Goal: Use online tool/utility: Utilize a website feature to perform a specific function

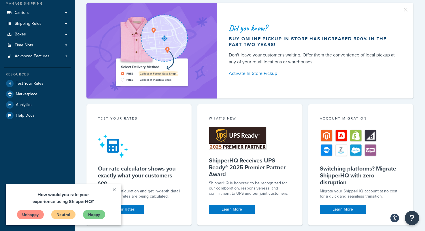
scroll to position [86, 0]
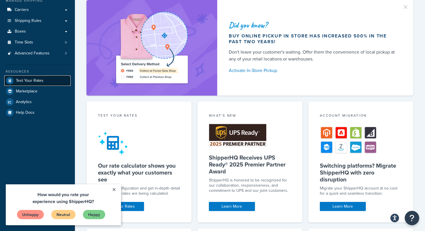
click at [31, 82] on span "Test Your Rates" at bounding box center [30, 80] width 28 height 5
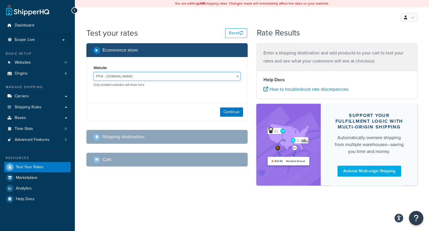
click at [208, 72] on select "FFW - [DOMAIN_NAME] Hippy Hut - [DOMAIN_NAME] Smokers dot NET - [URL][DOMAIN_NA…" at bounding box center [167, 76] width 147 height 9
select select "5498c1565091ce92b6f80dc51f5eb6bf"
click at [94, 72] on select "FFW - [DOMAIN_NAME] Hippy Hut - [DOMAIN_NAME] Smokers dot NET - [URL][DOMAIN_NA…" at bounding box center [167, 76] width 147 height 9
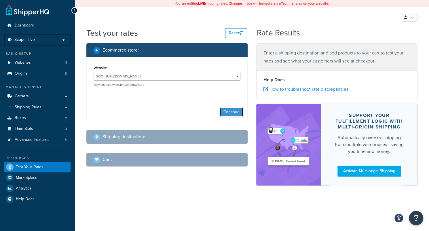
click at [230, 110] on button "Continue" at bounding box center [231, 111] width 23 height 9
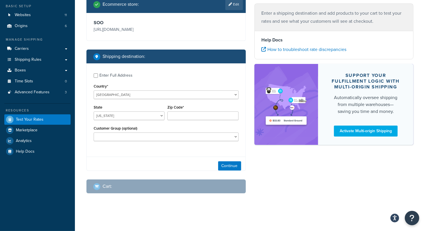
scroll to position [49, 0]
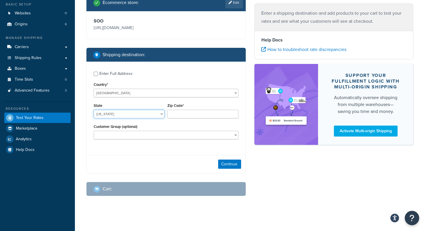
click at [121, 113] on select "[US_STATE] [US_STATE] [US_STATE] [US_STATE] [US_STATE] Armed Forces Americas Ar…" at bounding box center [129, 114] width 71 height 9
select select "NJ"
click at [94, 110] on select "[US_STATE] [US_STATE] [US_STATE] [US_STATE] [US_STATE] Armed Forces Americas Ar…" at bounding box center [129, 114] width 71 height 9
drag, startPoint x: 180, startPoint y: 113, endPoint x: 179, endPoint y: 118, distance: 5.0
click at [180, 117] on input "Zip Code*" at bounding box center [202, 114] width 71 height 9
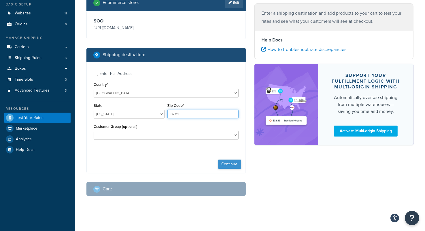
type input "07712"
click at [228, 167] on button "Continue" at bounding box center [229, 164] width 23 height 9
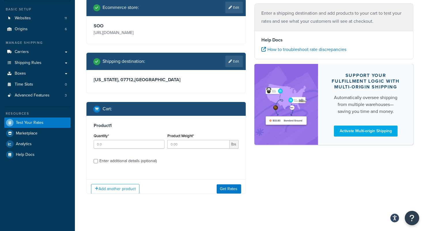
scroll to position [49, 0]
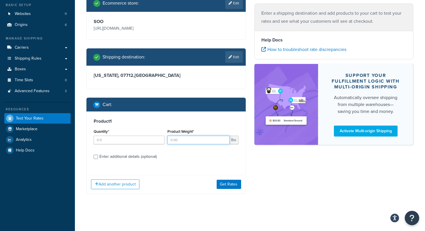
click at [178, 140] on input "Product Weight*" at bounding box center [198, 140] width 62 height 9
type input "2"
click at [142, 143] on input "Quantity*" at bounding box center [129, 140] width 71 height 9
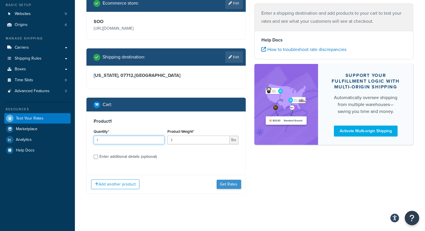
type input "1"
click at [229, 184] on button "Get Rates" at bounding box center [229, 184] width 24 height 9
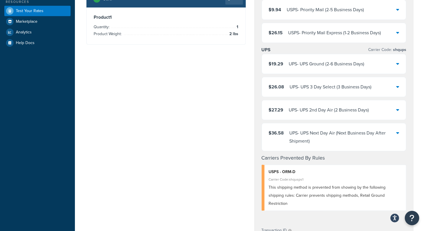
scroll to position [164, 0]
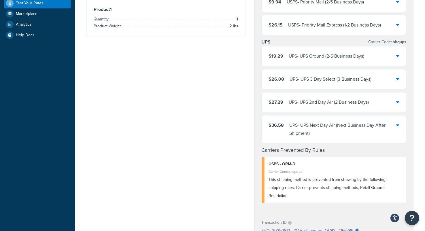
click at [383, 125] on div "UPS - UPS Next Day Air (Next Business Day After Shipment)" at bounding box center [342, 129] width 107 height 16
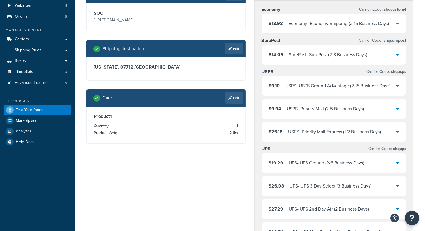
scroll to position [77, 0]
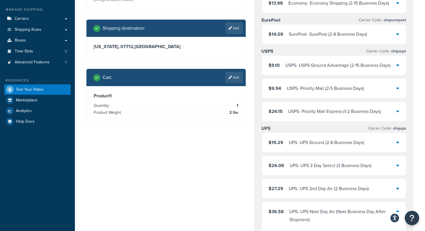
click at [236, 79] on link "Edit" at bounding box center [234, 78] width 18 height 12
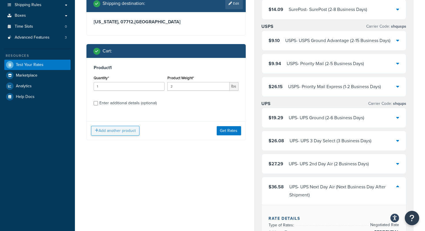
scroll to position [106, 0]
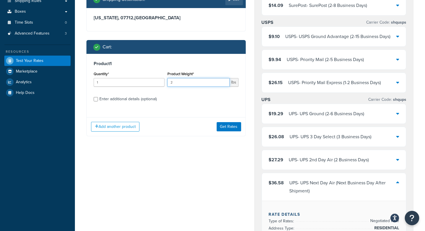
click at [176, 82] on input "2" at bounding box center [198, 82] width 62 height 9
drag, startPoint x: 176, startPoint y: 82, endPoint x: 168, endPoint y: 81, distance: 9.0
click at [168, 81] on input "2" at bounding box center [198, 82] width 62 height 9
type input "3"
click at [232, 125] on button "Get Rates" at bounding box center [229, 126] width 24 height 9
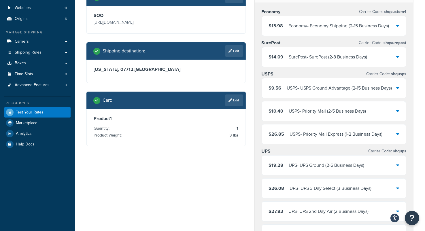
scroll to position [49, 0]
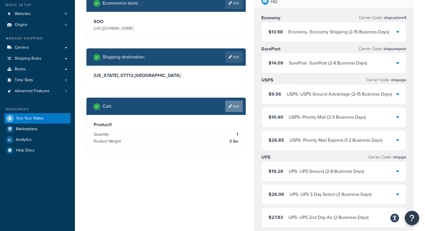
click at [237, 105] on link "Edit" at bounding box center [234, 106] width 18 height 12
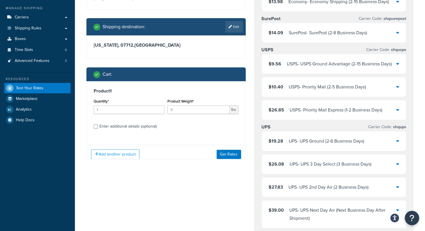
scroll to position [106, 0]
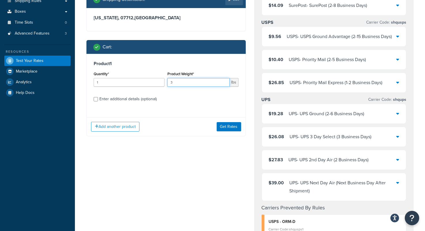
drag, startPoint x: 184, startPoint y: 81, endPoint x: 172, endPoint y: 83, distance: 11.9
click at [172, 83] on input "3" at bounding box center [198, 82] width 62 height 9
click at [168, 83] on input "3" at bounding box center [198, 82] width 62 height 9
drag, startPoint x: 181, startPoint y: 80, endPoint x: 167, endPoint y: 82, distance: 14.6
click at [167, 81] on div "Product Weight* 3 lbs" at bounding box center [203, 80] width 74 height 21
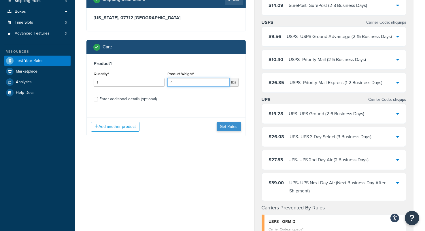
type input "4"
click at [229, 128] on button "Get Rates" at bounding box center [229, 126] width 24 height 9
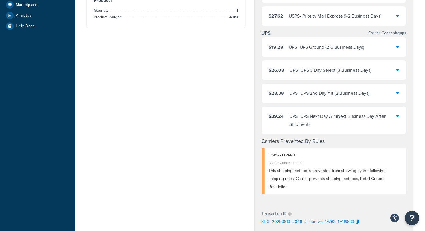
scroll to position [193, 0]
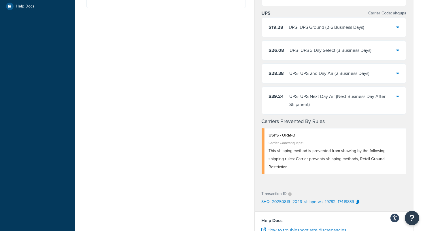
click at [388, 106] on div "UPS - UPS Next Day Air (Next Business Day After Shipment)" at bounding box center [342, 100] width 107 height 16
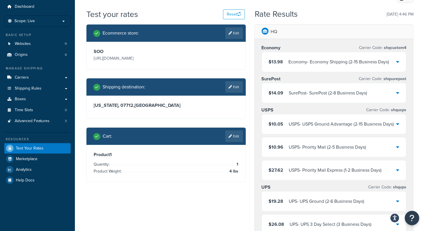
scroll to position [29, 0]
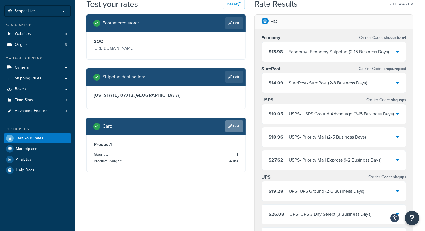
click at [235, 125] on link "Edit" at bounding box center [234, 126] width 18 height 12
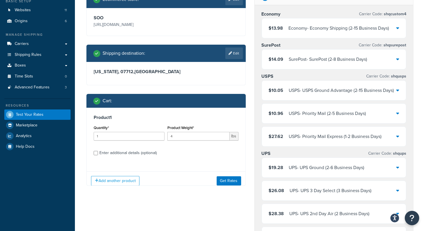
scroll to position [115, 0]
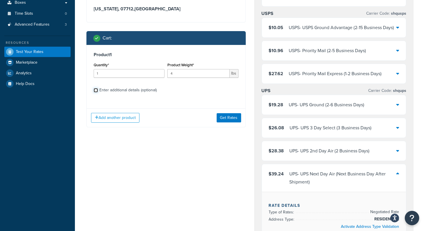
click at [95, 90] on input "Enter additional details (optional)" at bounding box center [96, 90] width 4 height 4
checkbox input "true"
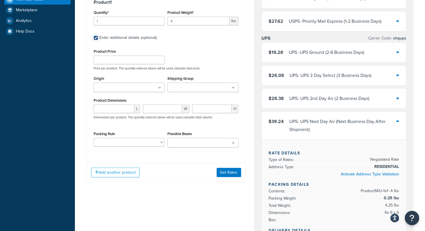
scroll to position [173, 0]
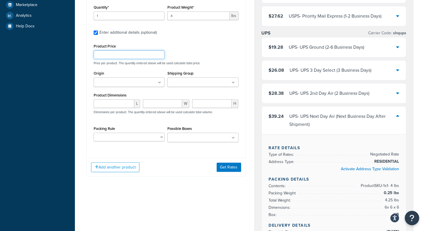
click at [118, 55] on input "Product Price" at bounding box center [129, 54] width 71 height 9
type input "40"
click at [230, 168] on button "Get Rates" at bounding box center [229, 167] width 24 height 9
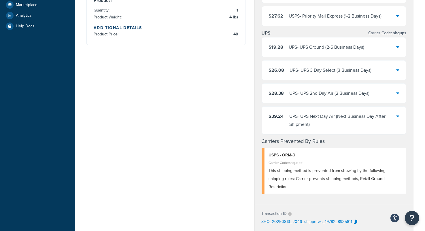
click at [394, 124] on div "UPS - UPS Next Day Air (Next Business Day After Shipment)" at bounding box center [342, 120] width 107 height 16
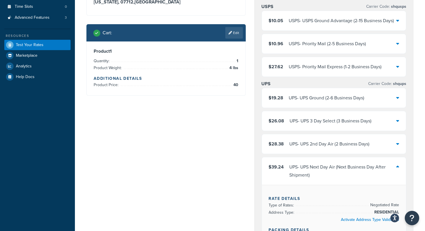
scroll to position [29, 0]
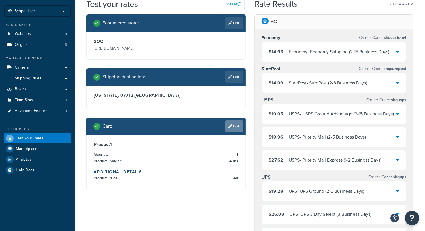
click at [232, 125] on link "Edit" at bounding box center [234, 126] width 18 height 12
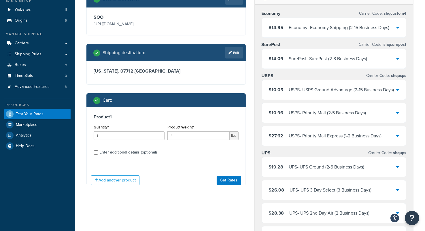
scroll to position [115, 0]
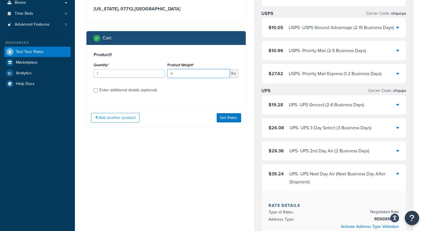
drag, startPoint x: 180, startPoint y: 74, endPoint x: 164, endPoint y: 73, distance: 15.3
click at [164, 73] on div "Quantity* 1 Product Weight* 4 lbs" at bounding box center [166, 71] width 148 height 21
type input "6"
click at [227, 119] on button "Get Rates" at bounding box center [229, 117] width 24 height 9
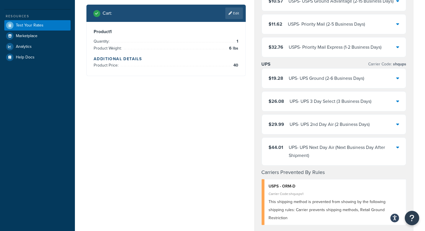
scroll to position [202, 0]
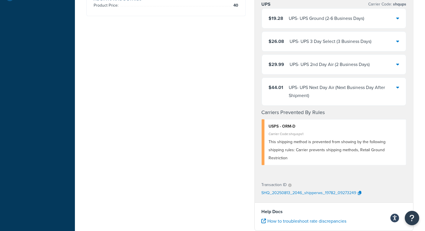
click at [390, 89] on div "UPS - UPS Next Day Air (Next Business Day After Shipment)" at bounding box center [342, 91] width 107 height 16
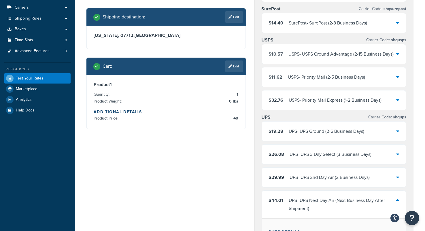
scroll to position [86, 0]
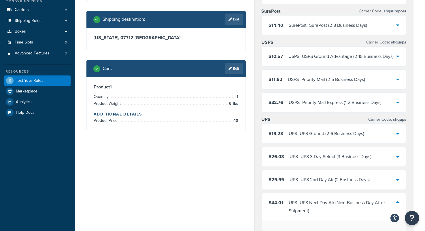
click at [236, 70] on link "Edit" at bounding box center [234, 69] width 18 height 12
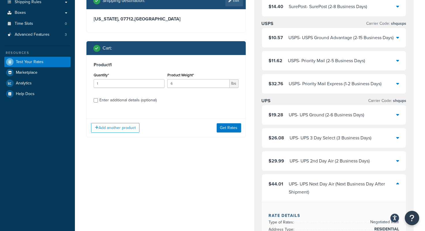
scroll to position [115, 0]
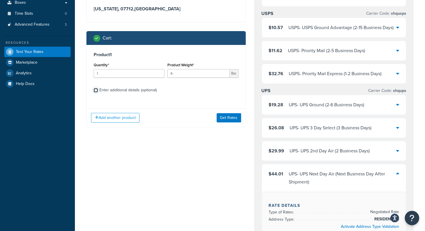
click at [98, 90] on input "Enter additional details (optional)" at bounding box center [96, 90] width 4 height 4
checkbox input "true"
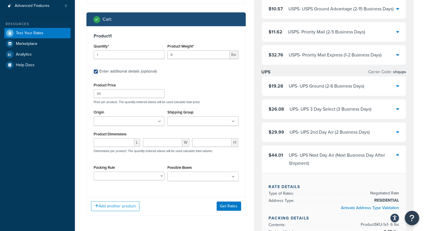
scroll to position [173, 0]
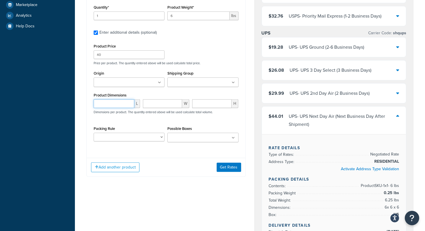
click at [112, 106] on input "number" at bounding box center [114, 103] width 41 height 9
type input "12"
type input "8.5"
type input "7"
drag, startPoint x: 180, startPoint y: 13, endPoint x: 165, endPoint y: 18, distance: 15.1
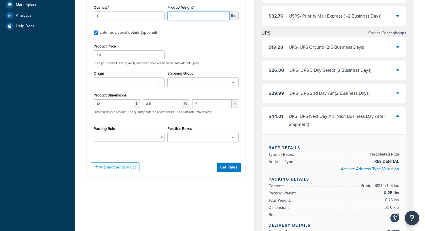
click at [166, 17] on div "Product Weight* 6 lbs" at bounding box center [203, 13] width 74 height 21
type input "2"
click at [234, 169] on button "Get Rates" at bounding box center [229, 167] width 24 height 9
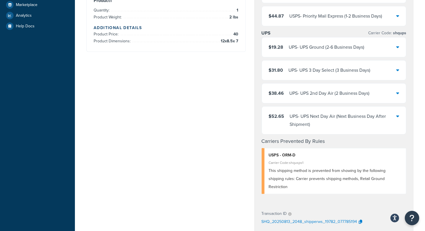
click at [394, 117] on div "UPS - UPS Next Day Air (Next Business Day After Shipment)" at bounding box center [343, 120] width 107 height 16
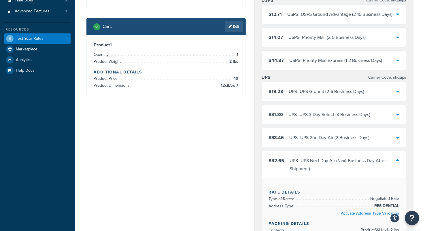
scroll to position [86, 0]
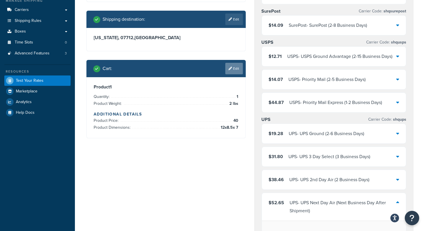
click at [235, 69] on link "Edit" at bounding box center [234, 69] width 18 height 12
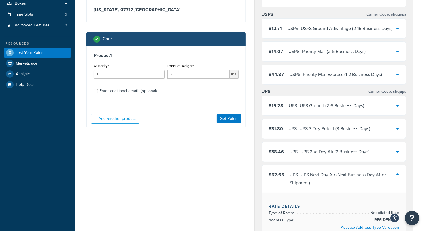
scroll to position [144, 0]
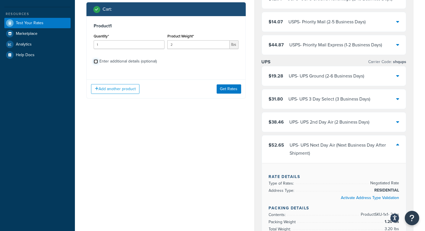
click at [95, 60] on input "Enter additional details (optional)" at bounding box center [96, 61] width 4 height 4
checkbox input "true"
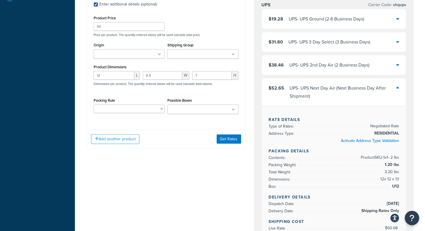
scroll to position [202, 0]
drag, startPoint x: 109, startPoint y: 75, endPoint x: 88, endPoint y: 75, distance: 21.0
click at [88, 75] on div "Product 1 Quantity* 1 Product Weight* 2 lbs Enter additional details (optional)…" at bounding box center [166, 42] width 159 height 166
type input "11.5"
type input "8"
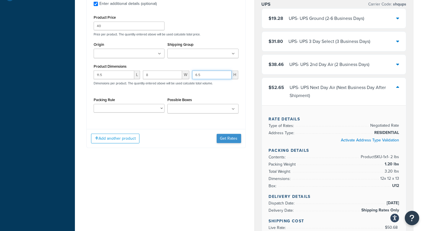
type input "6.5"
click at [227, 141] on button "Get Rates" at bounding box center [229, 138] width 24 height 9
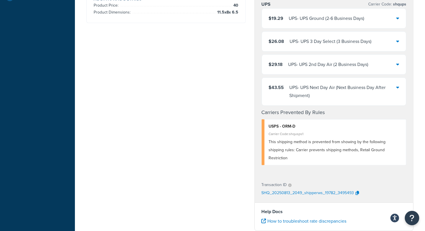
click at [392, 85] on div "UPS - UPS Next Day Air (Next Business Day After Shipment)" at bounding box center [342, 91] width 107 height 16
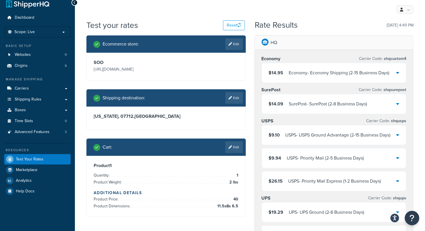
scroll to position [0, 0]
